Goal: Download file/media

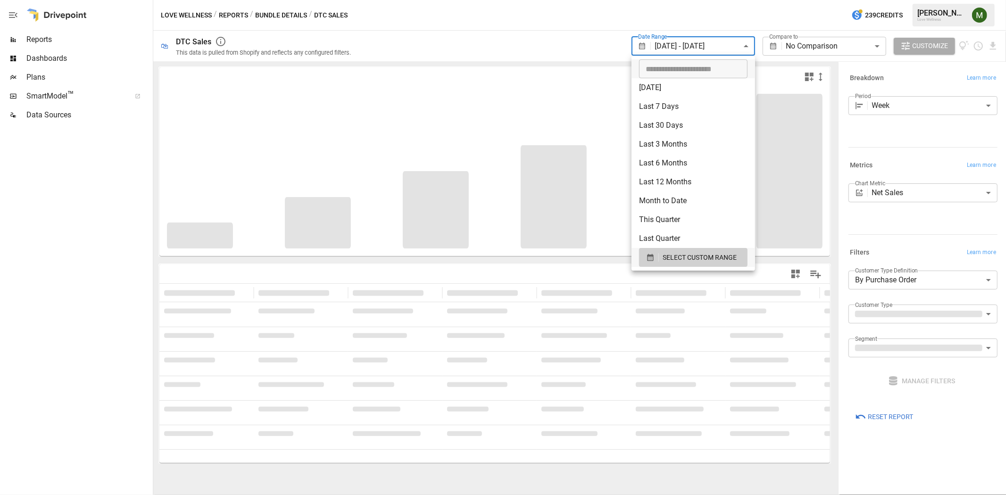
click at [725, 0] on body "**********" at bounding box center [503, 0] width 1006 height 0
click at [644, 251] on button "SELECT CUSTOM RANGE" at bounding box center [693, 257] width 108 height 19
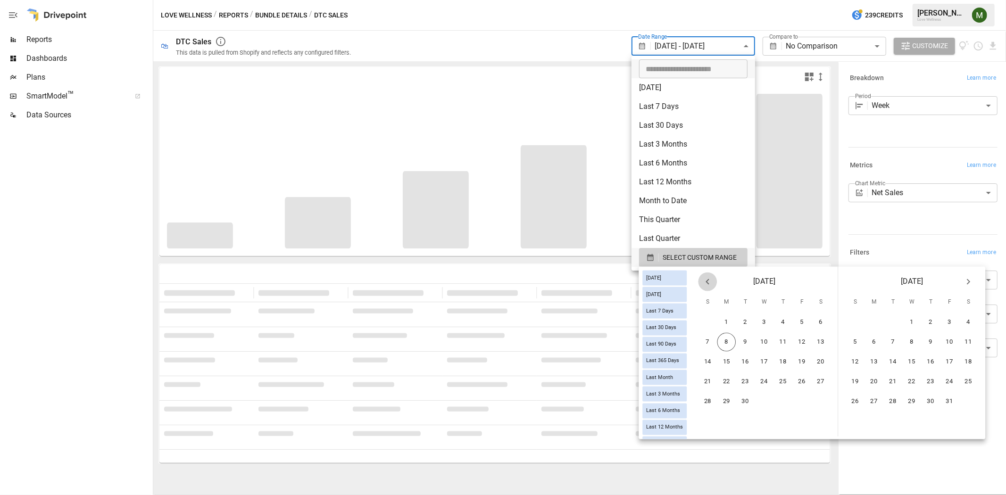
click at [709, 281] on icon "Previous month" at bounding box center [706, 282] width 3 height 6
click at [717, 392] on button "24" at bounding box center [707, 401] width 19 height 19
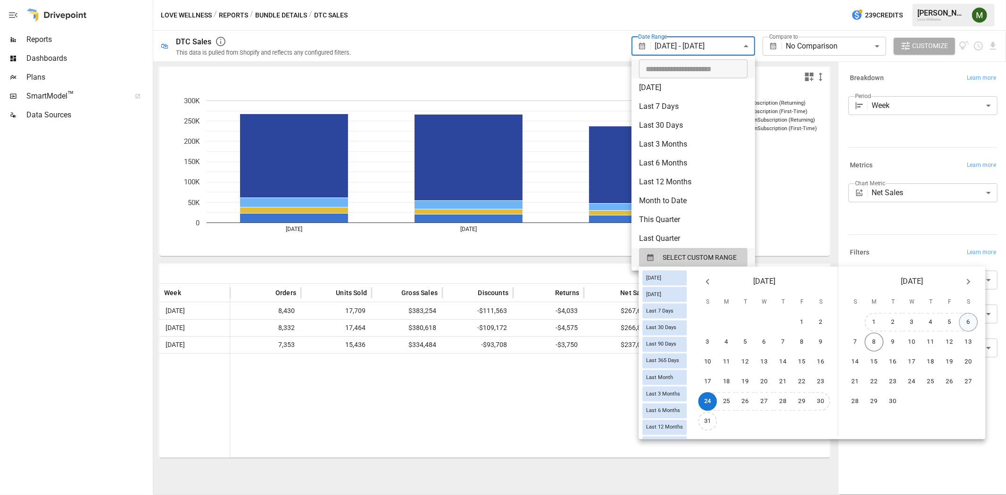
click at [970, 319] on button "6" at bounding box center [968, 322] width 19 height 19
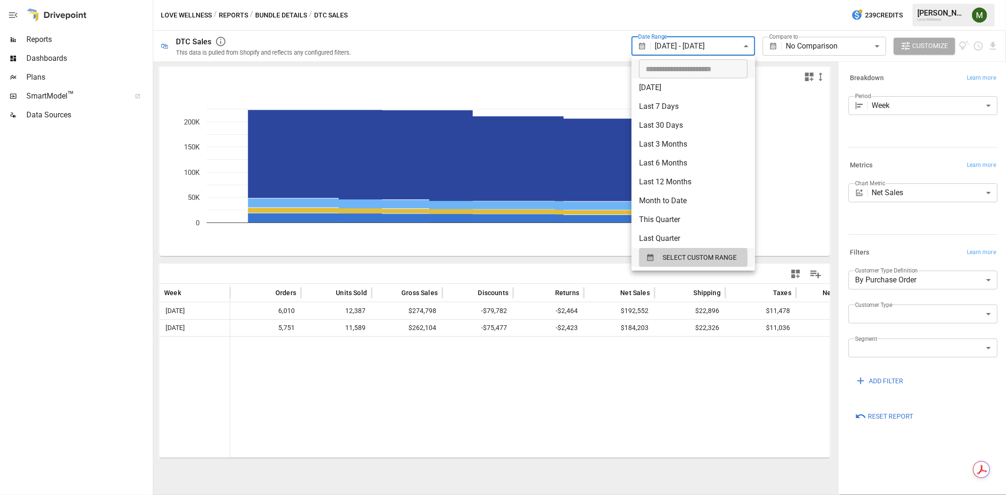
click at [571, 85] on div at bounding box center [503, 247] width 1006 height 495
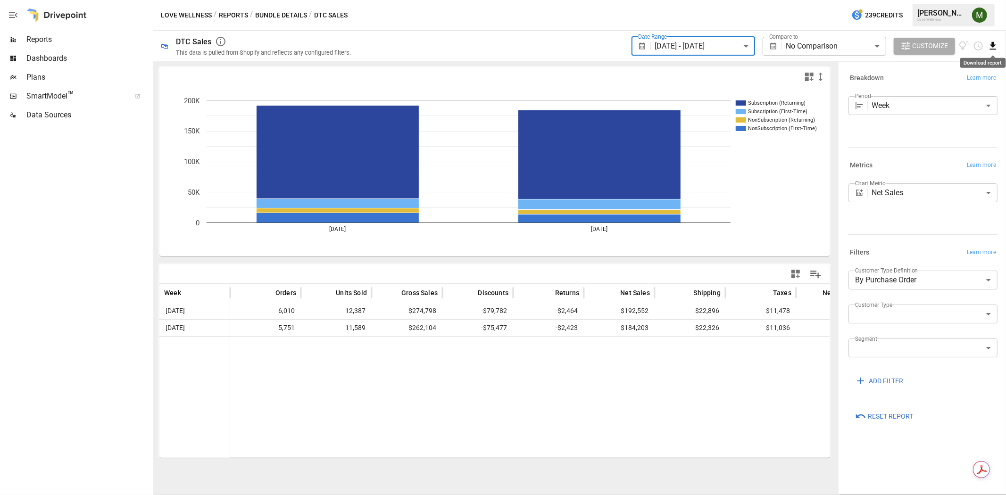
click at [994, 42] on icon "Download report" at bounding box center [992, 46] width 11 height 11
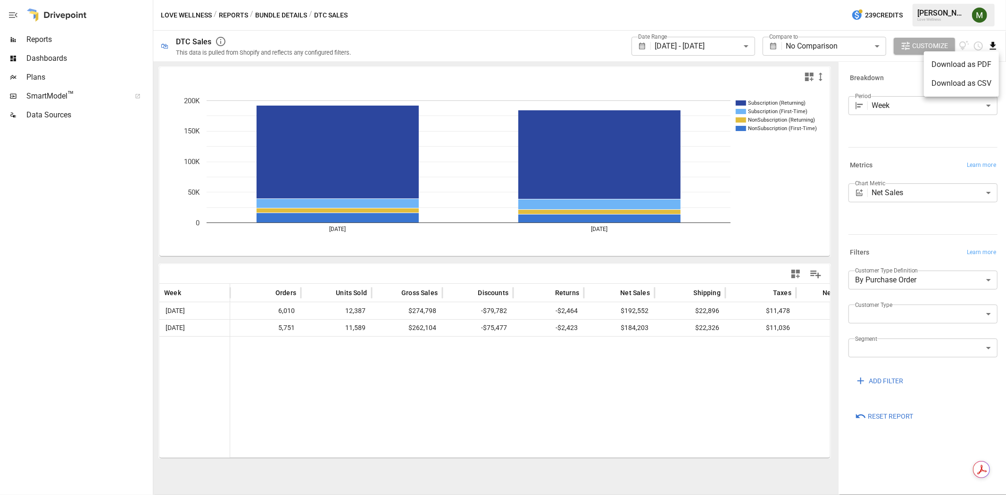
click at [955, 80] on li "Download as CSV" at bounding box center [961, 83] width 75 height 19
